Goal: Transaction & Acquisition: Book appointment/travel/reservation

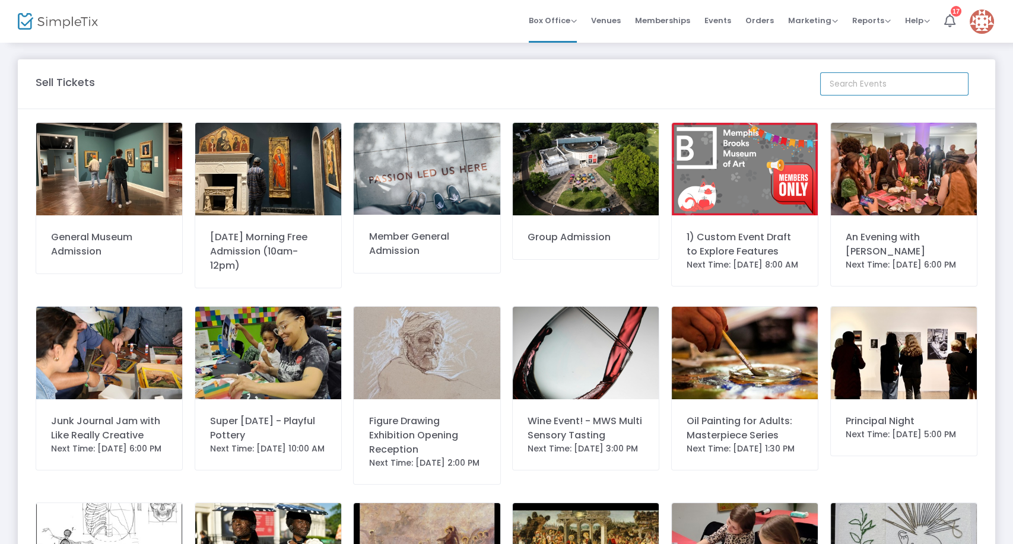
click at [858, 78] on input at bounding box center [894, 83] width 148 height 23
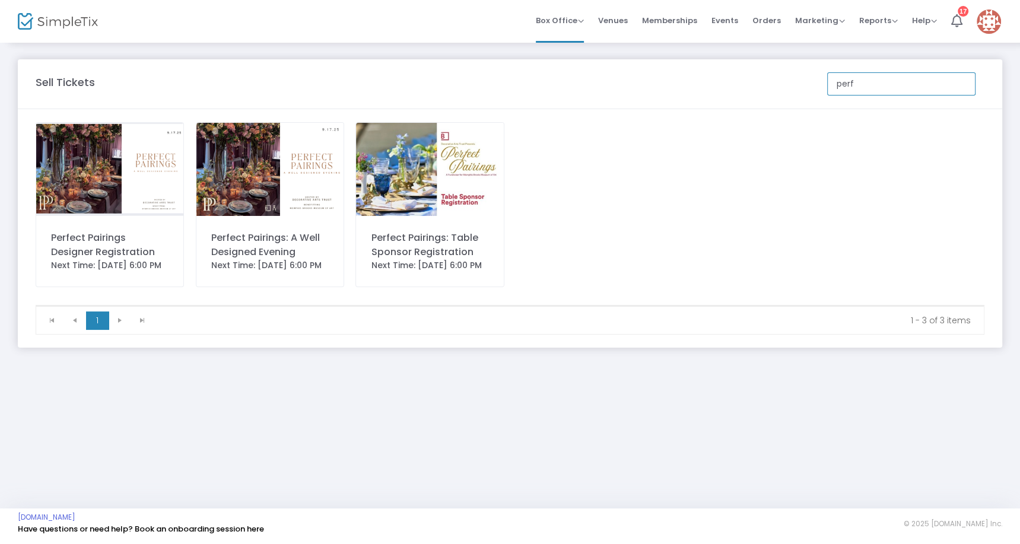
type input "perf"
click at [294, 272] on div "Next Time: [DATE] 6:00 PM" at bounding box center [269, 265] width 117 height 12
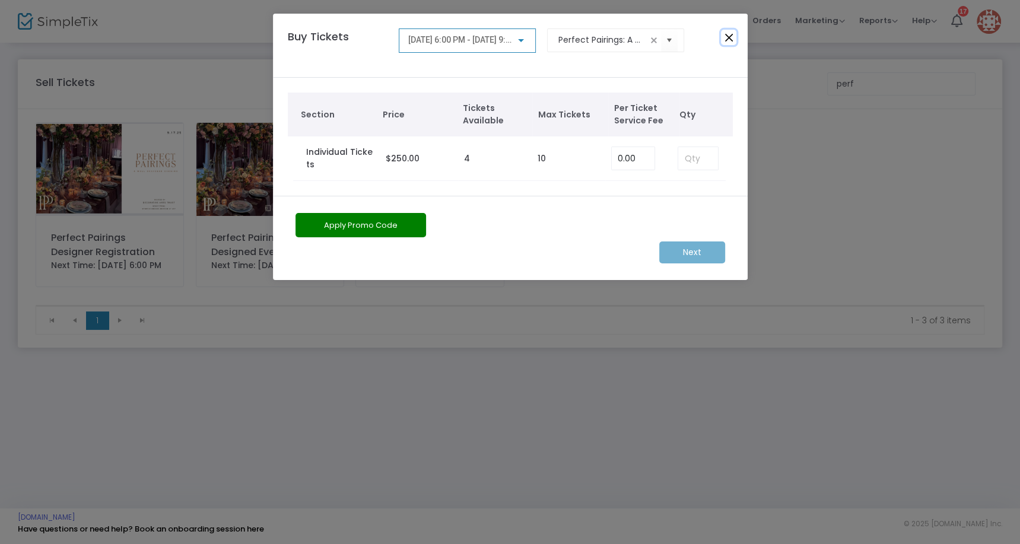
click at [733, 34] on button "Close" at bounding box center [728, 37] width 15 height 15
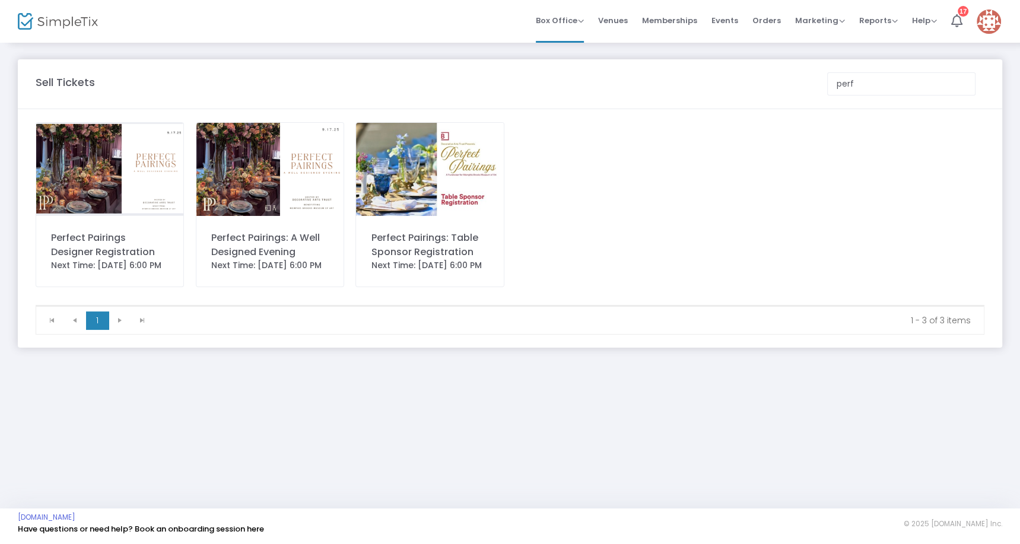
click at [248, 262] on div "Next Time: [DATE] 6:00 PM" at bounding box center [269, 265] width 117 height 12
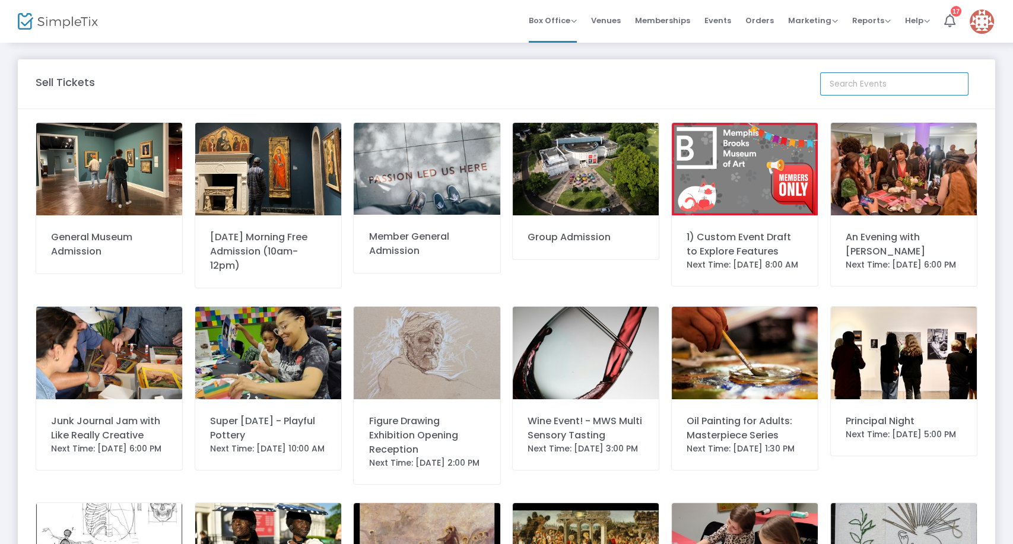
click at [870, 78] on input at bounding box center [894, 83] width 148 height 23
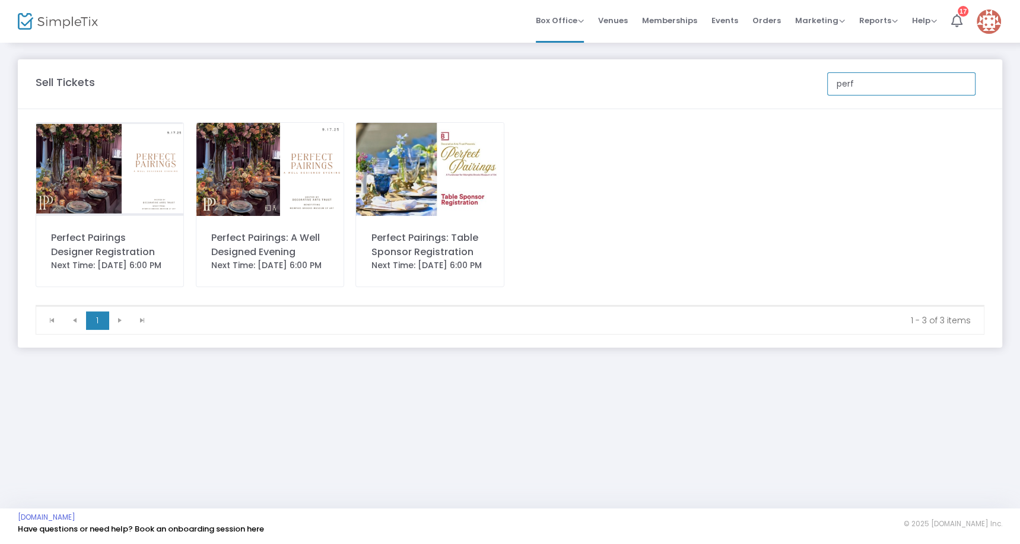
type input "perf"
click at [297, 272] on div "Next Time: [DATE] 6:00 PM" at bounding box center [269, 265] width 117 height 12
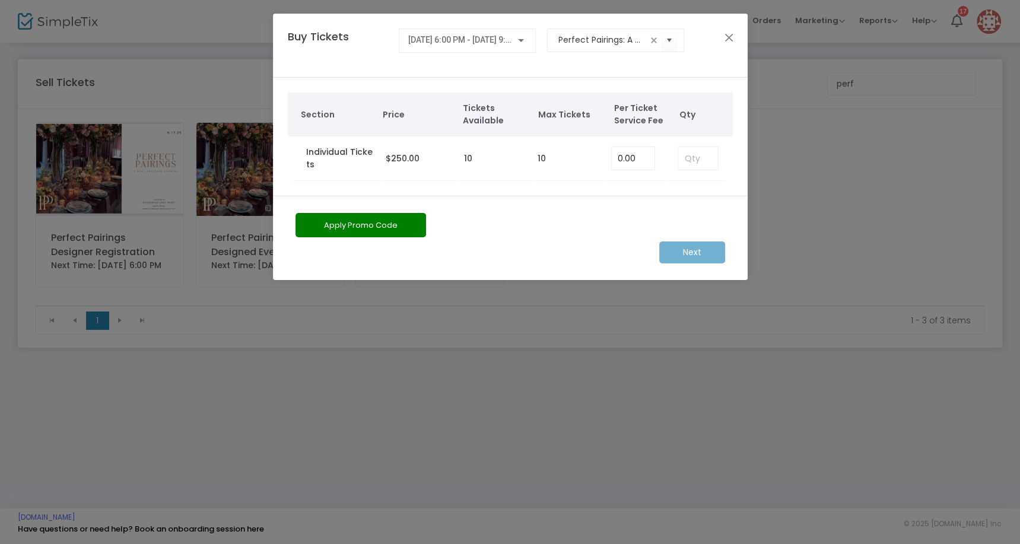
click at [605, 27] on div "Buy Tickets 9/17/2025 @ 6:00 PM - 9/17/2025 @ 9:00 PM Perfect Pairings: A Well …" at bounding box center [510, 46] width 475 height 64
click at [670, 40] on span "Select" at bounding box center [669, 40] width 20 height 20
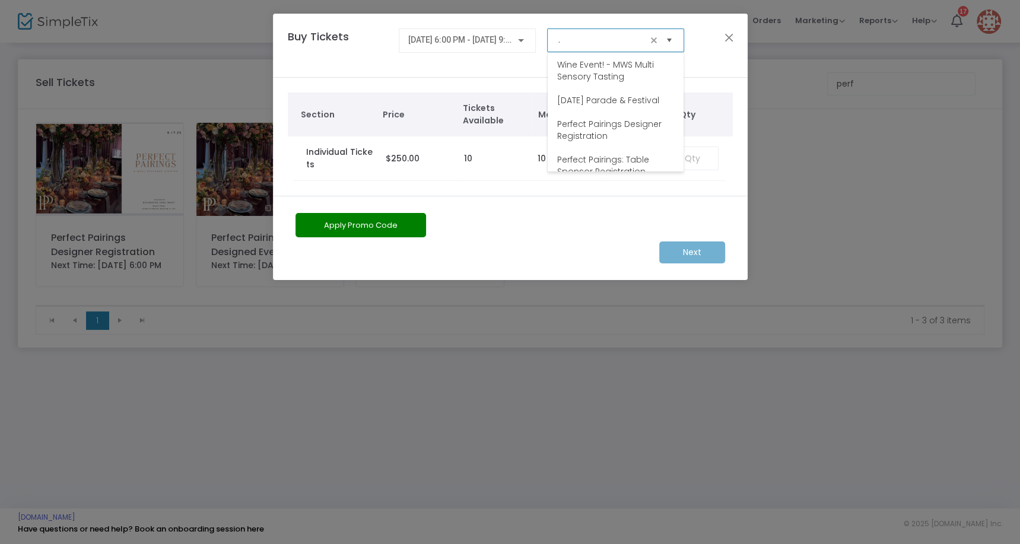
scroll to position [59, 0]
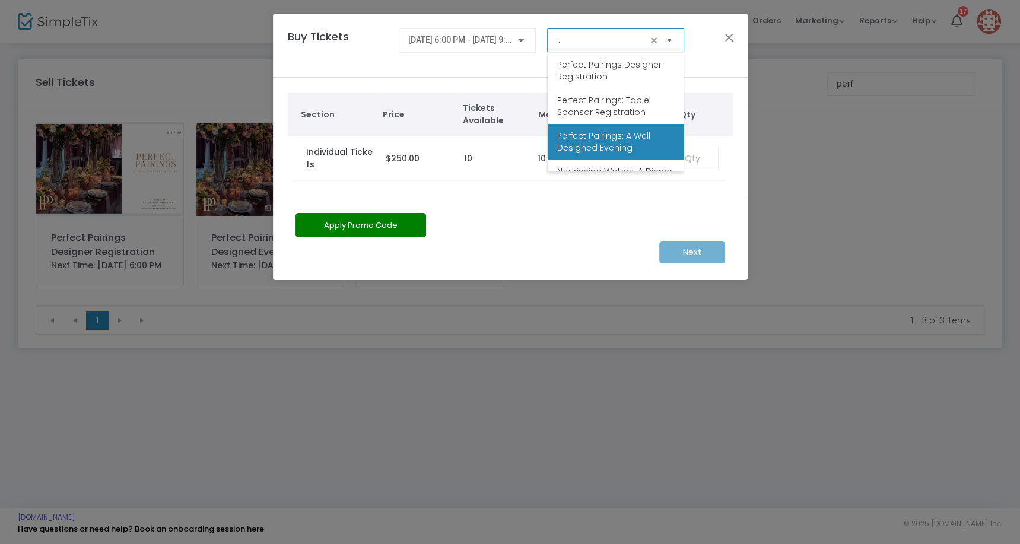
click at [670, 40] on span "Select" at bounding box center [669, 40] width 20 height 20
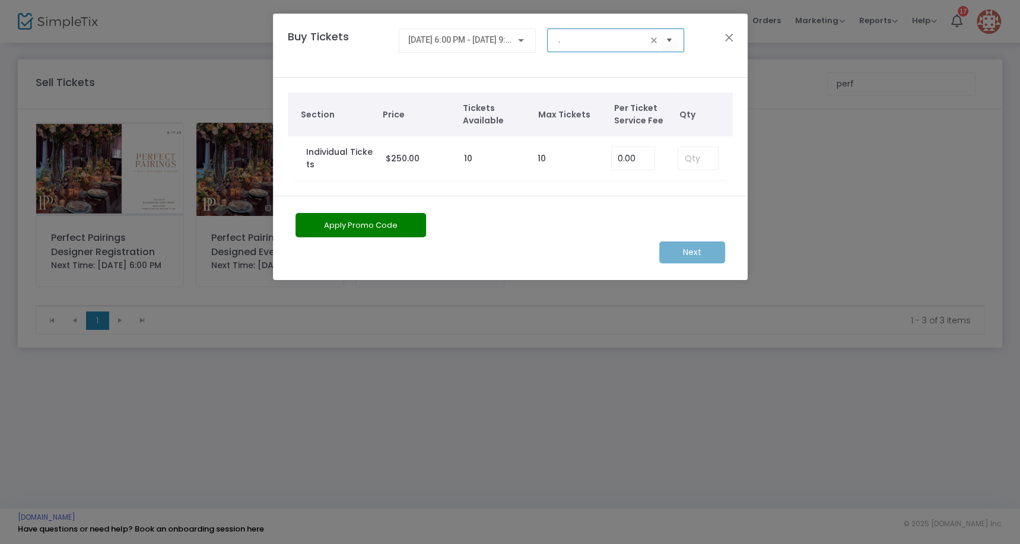
click at [520, 45] on div "[DATE] 6:00 PM - [DATE] 9:00 PM" at bounding box center [467, 38] width 118 height 22
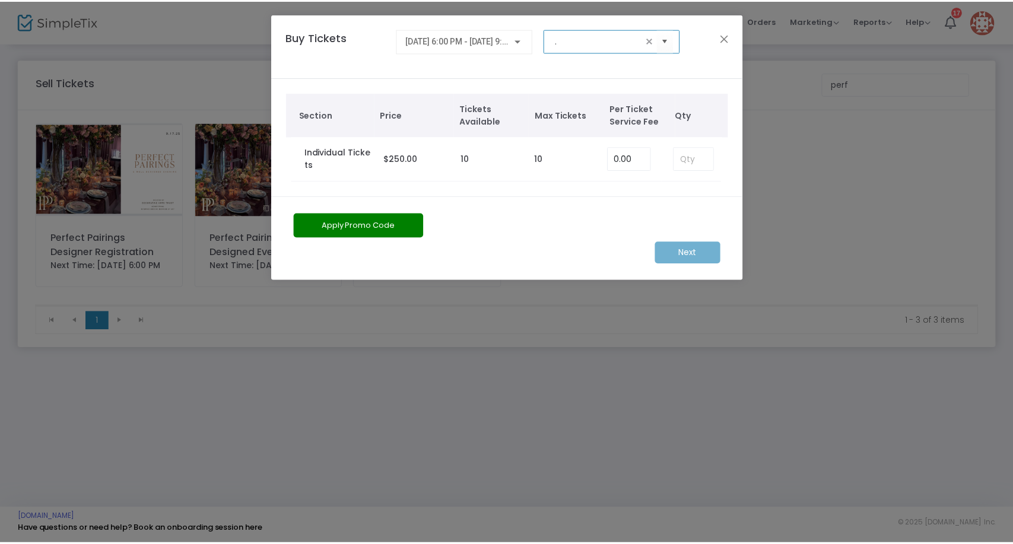
scroll to position [0, 0]
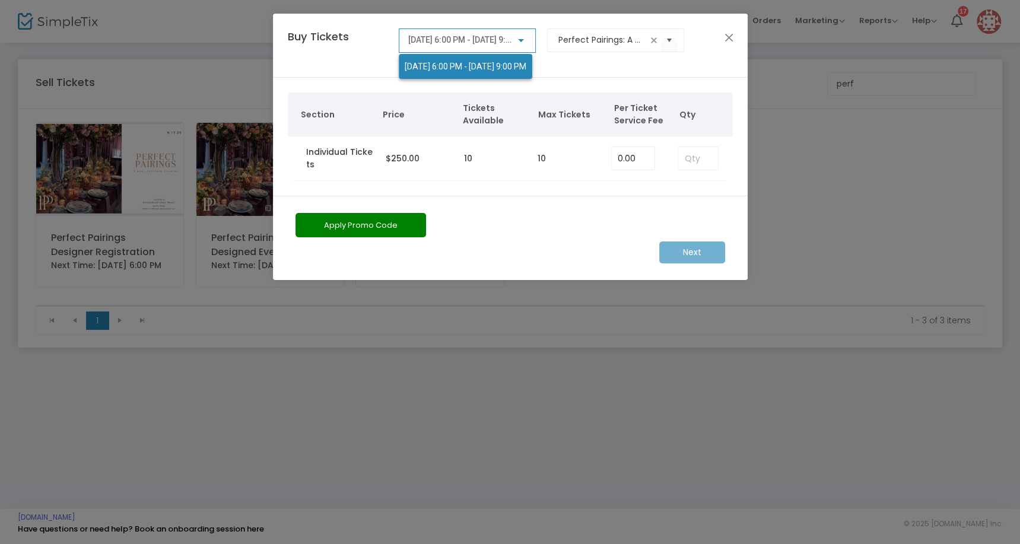
click at [332, 57] on div at bounding box center [510, 272] width 1020 height 544
click at [554, 236] on div "Apply Promo Code" at bounding box center [474, 227] width 368 height 28
click at [720, 38] on div "Buy Tickets 9/17/2025 @ 6:00 PM - 9/17/2025 @ 9:00 PM Perfect Pairings: A Well …" at bounding box center [504, 45] width 445 height 34
click at [729, 37] on button "Close" at bounding box center [728, 37] width 15 height 15
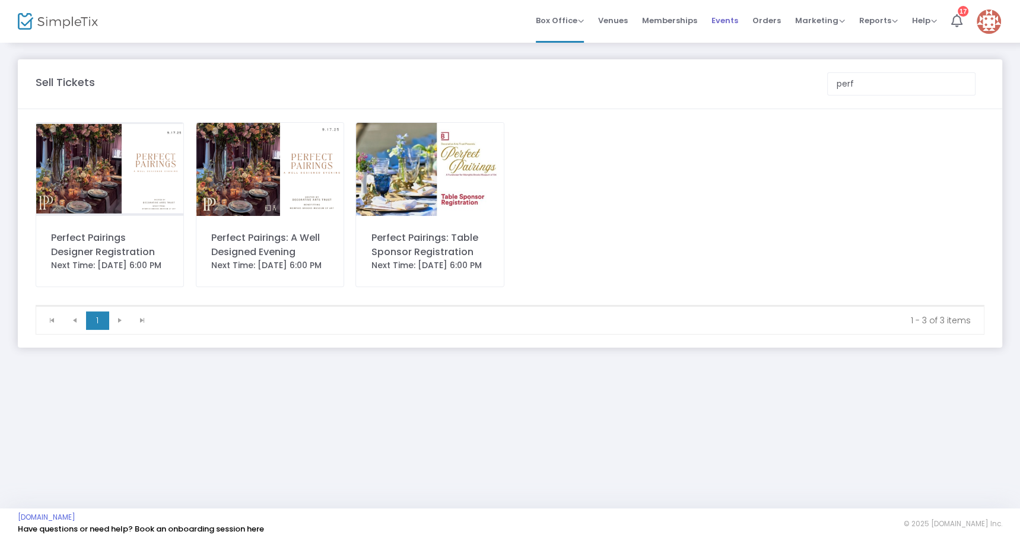
click at [728, 18] on span "Events" at bounding box center [724, 20] width 27 height 30
